Goal: Transaction & Acquisition: Subscribe to service/newsletter

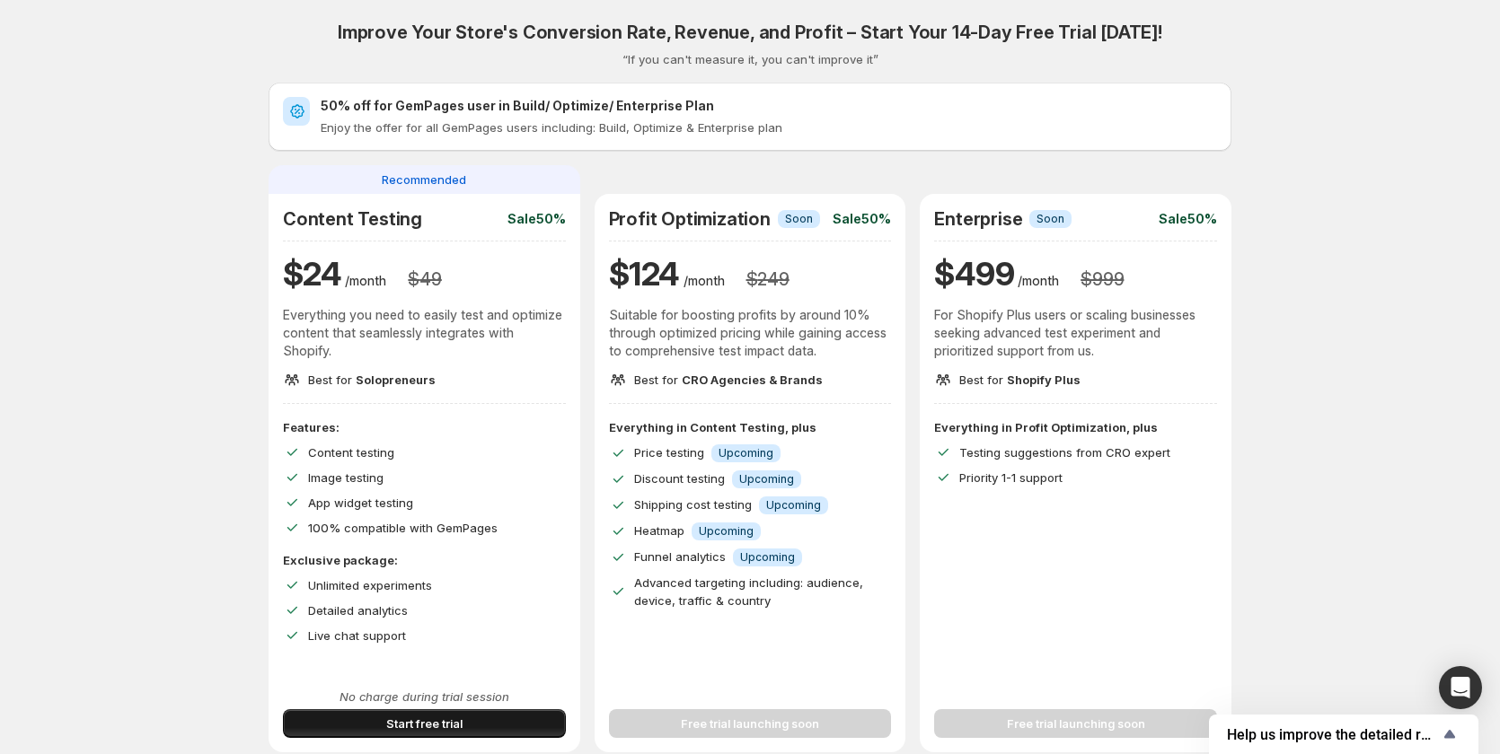
click at [430, 723] on span "Start free trial" at bounding box center [424, 724] width 76 height 18
click at [1339, 285] on div "Improve Your Store's Conversion Rate, Revenue, and Profit – Start Your 14-Day F…" at bounding box center [750, 639] width 1457 height 1279
